Goal: Check status

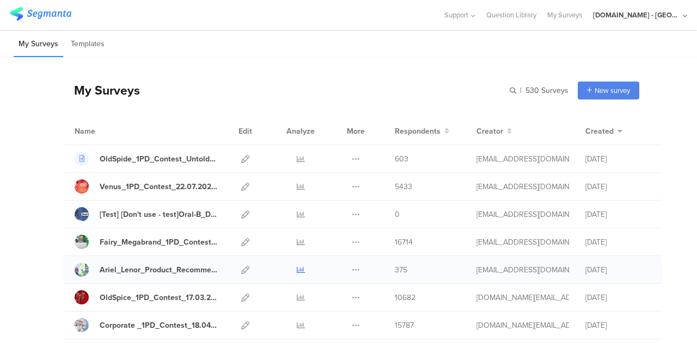
click at [297, 267] on icon at bounding box center [301, 270] width 8 height 8
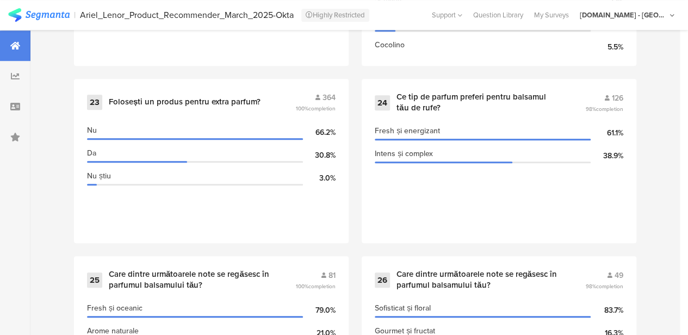
scroll to position [2667, 0]
